Goal: Task Accomplishment & Management: Manage account settings

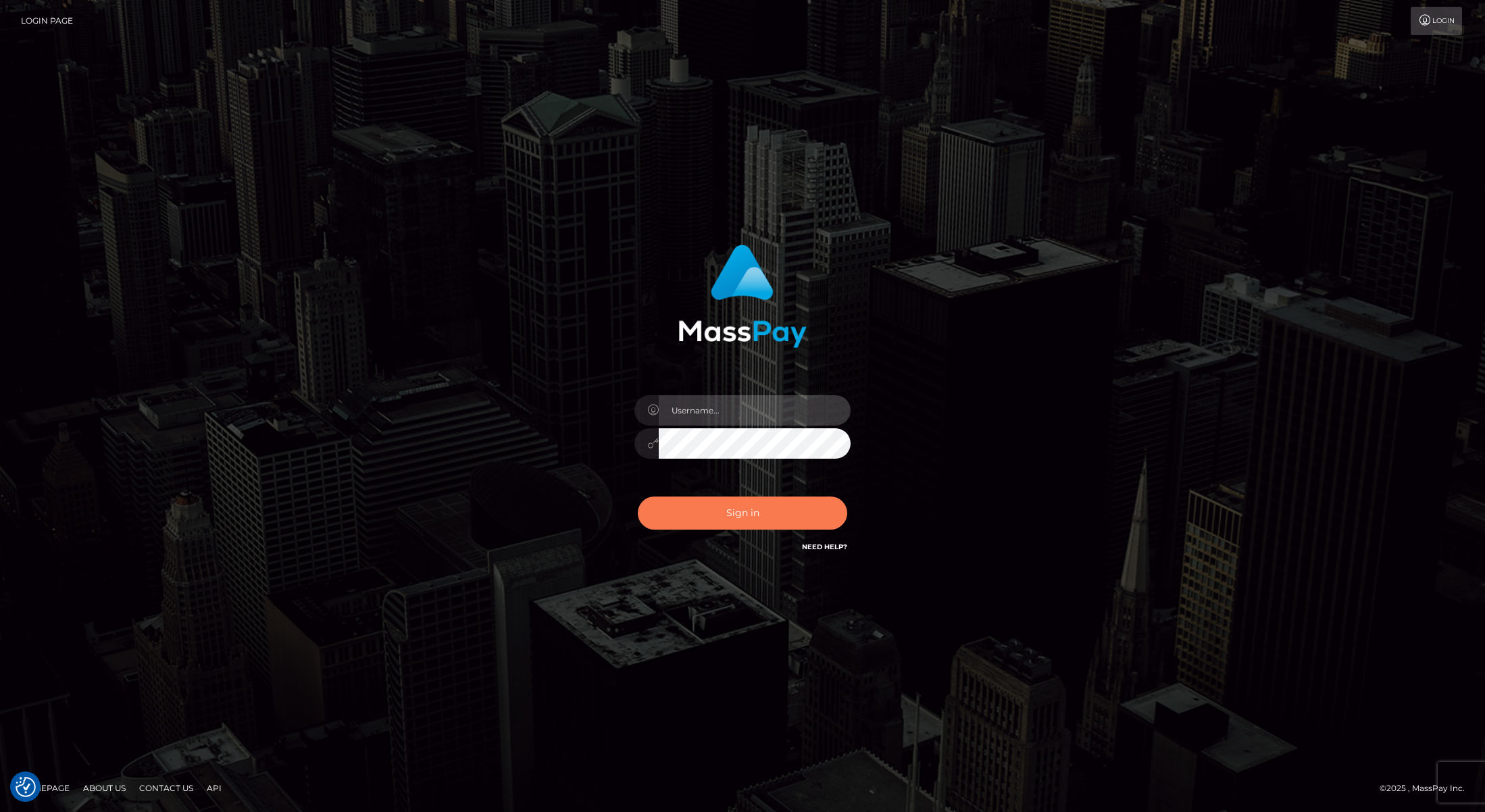
type input "[PERSON_NAME]"
click at [726, 502] on button "Sign in" at bounding box center [742, 513] width 209 height 33
type input "[PERSON_NAME]"
drag, startPoint x: 0, startPoint y: 0, endPoint x: 728, endPoint y: 502, distance: 884.3
click at [728, 502] on button "Sign in" at bounding box center [742, 513] width 209 height 33
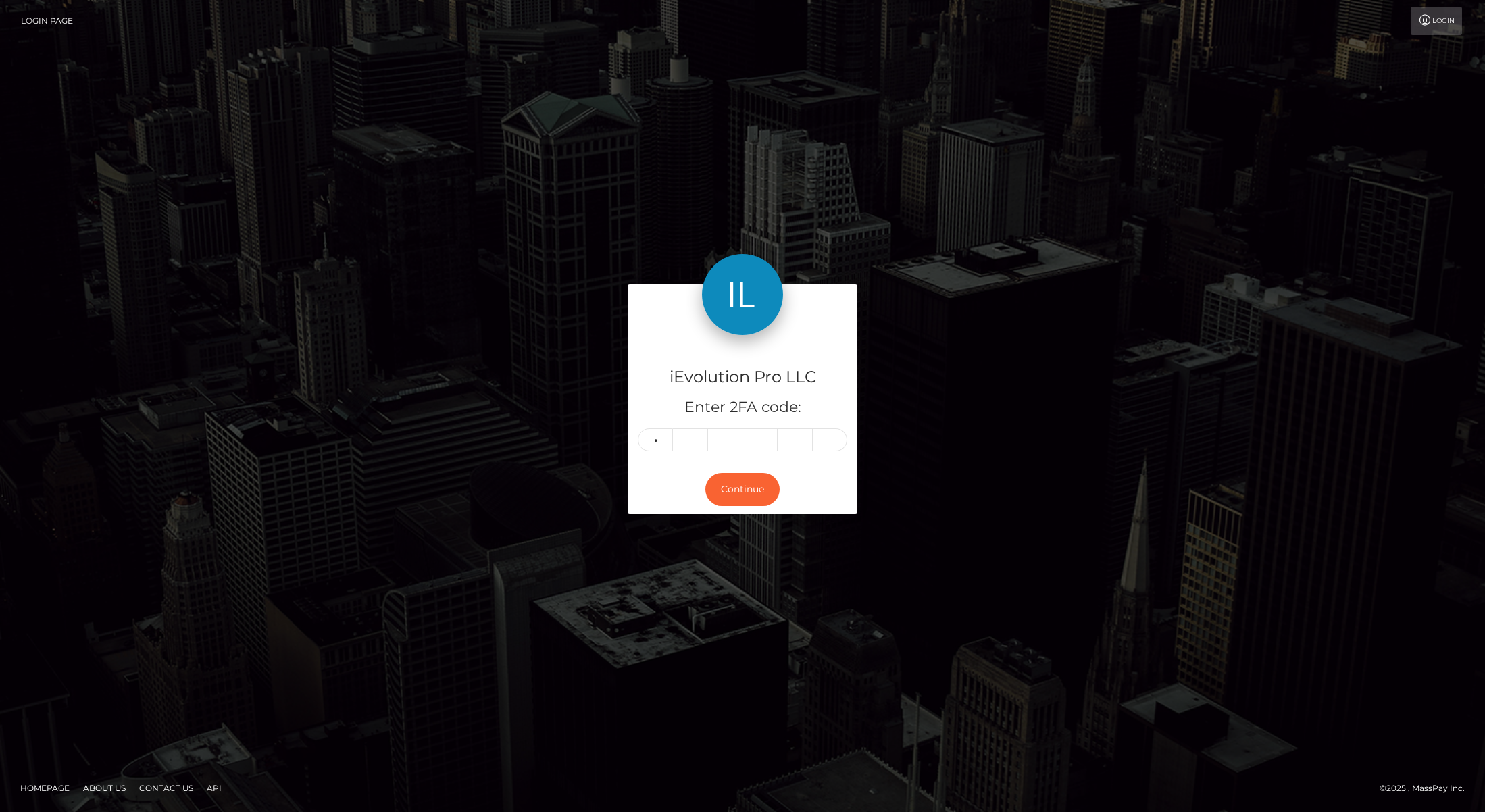
type input "4"
type input "6"
type input "3"
type input "9"
type input "1"
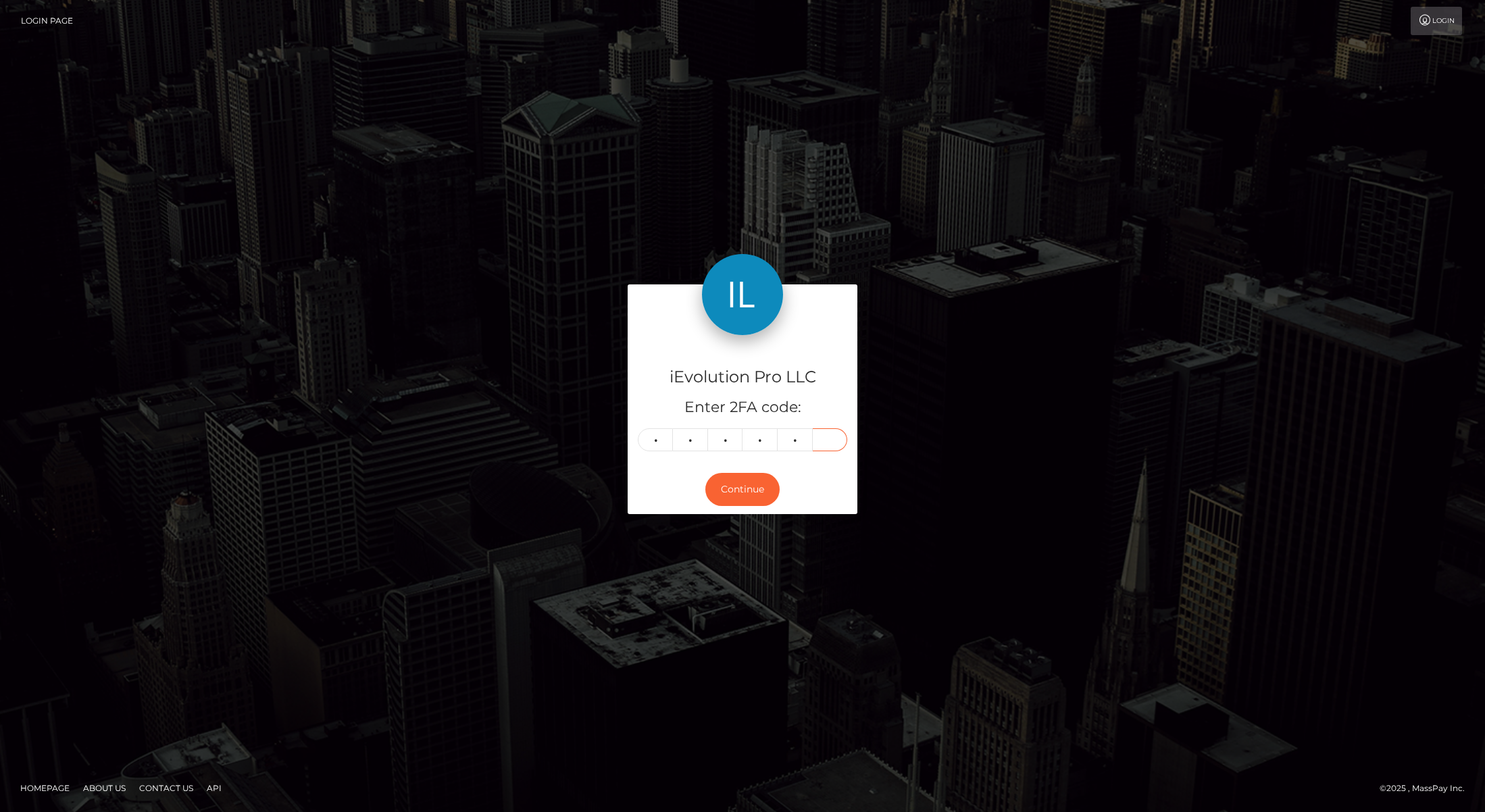
type input "9"
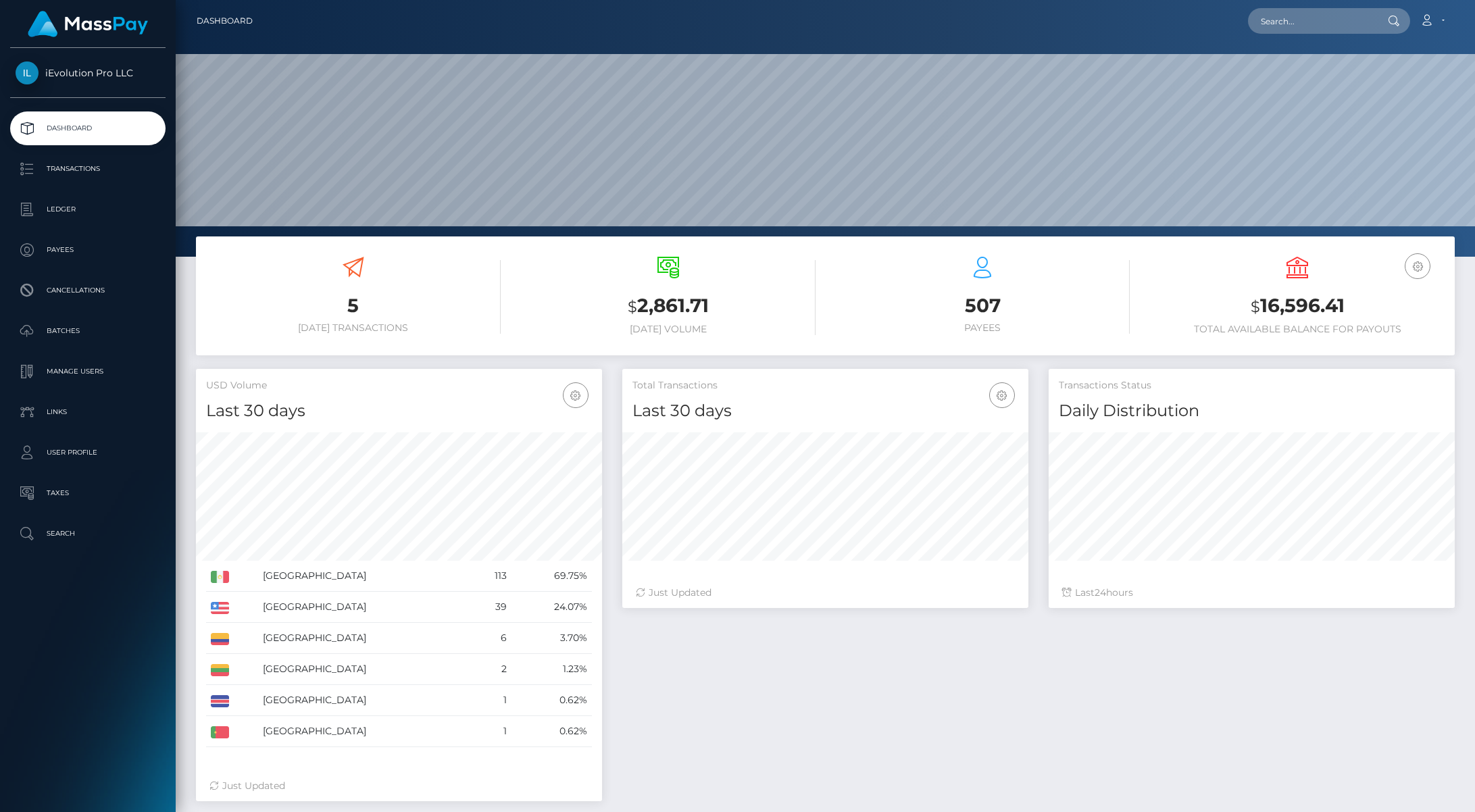
scroll to position [240, 406]
click at [98, 166] on p "Transactions" at bounding box center [87, 168] width 145 height 20
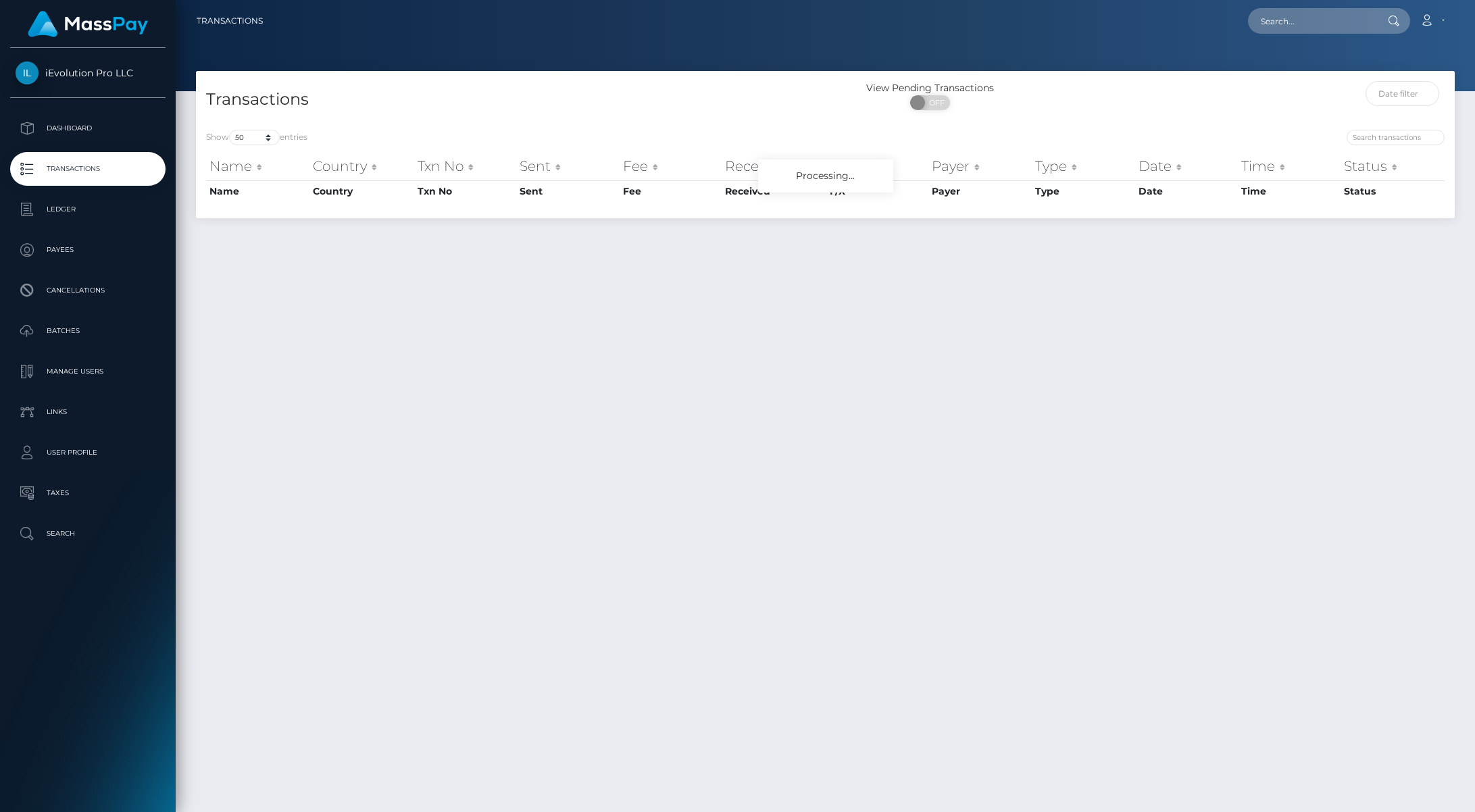
select select "50"
